Goal: Check status: Check status

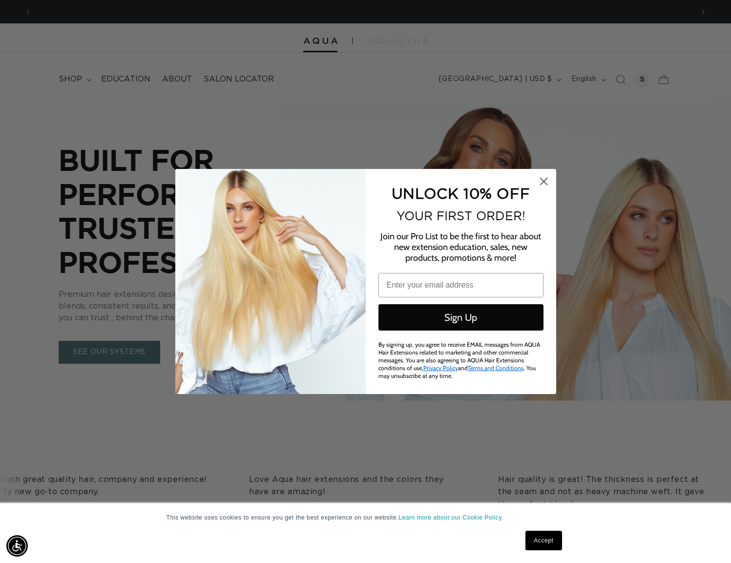
scroll to position [0, 661]
click at [541, 181] on circle "Close dialog" at bounding box center [543, 181] width 16 height 16
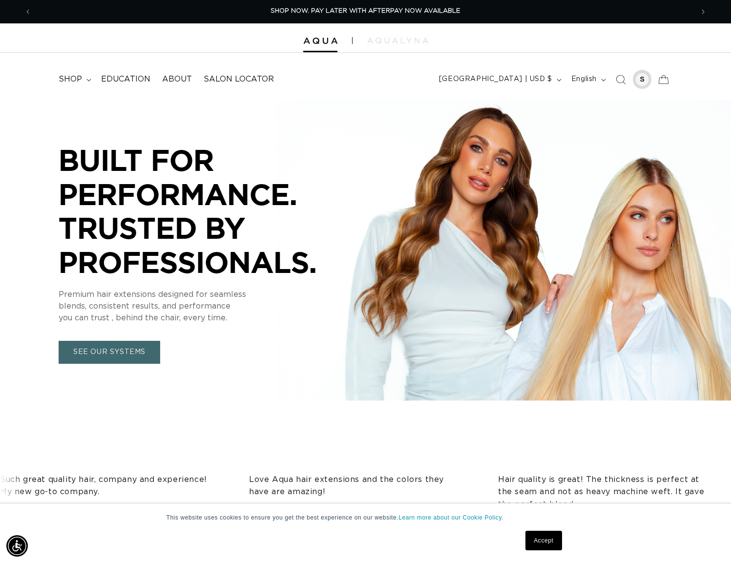
click at [637, 75] on div at bounding box center [642, 80] width 14 height 14
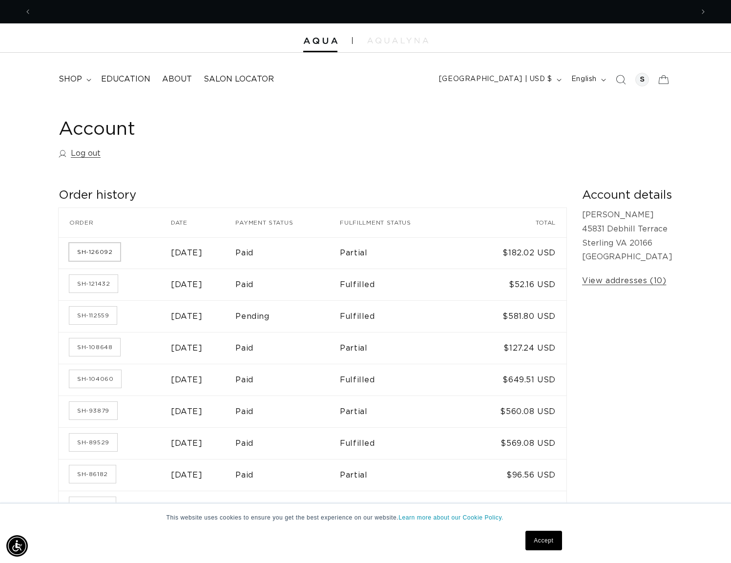
scroll to position [0, 661]
click at [97, 256] on link "SH-126092" at bounding box center [94, 252] width 51 height 18
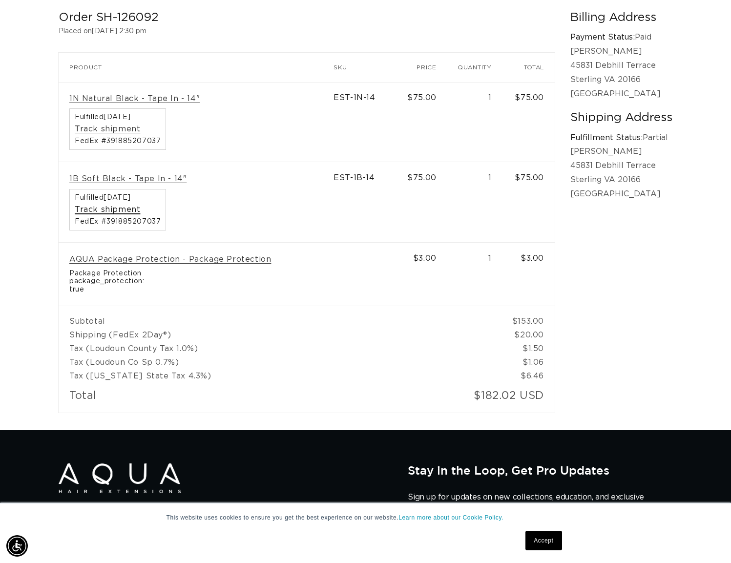
scroll to position [0, 1323]
click at [101, 212] on link "Track shipment" at bounding box center [107, 209] width 65 height 10
click at [120, 130] on link "Track shipment" at bounding box center [107, 129] width 65 height 10
